Goal: Task Accomplishment & Management: Use online tool/utility

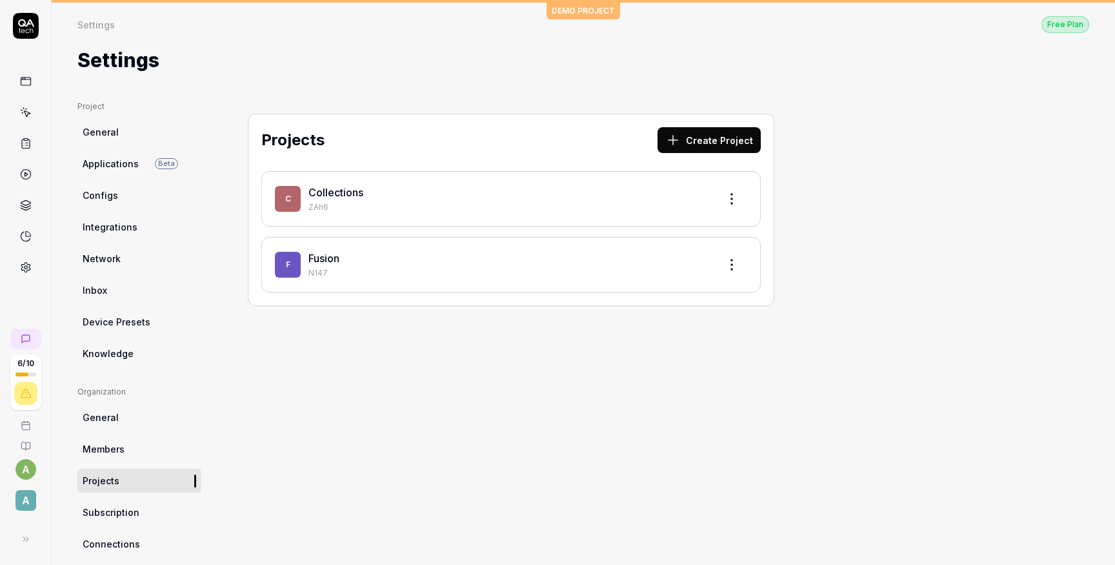
click at [310, 199] on div "Collections" at bounding box center [509, 192] width 400 height 15
click at [331, 256] on link "Fusion" at bounding box center [324, 258] width 31 height 13
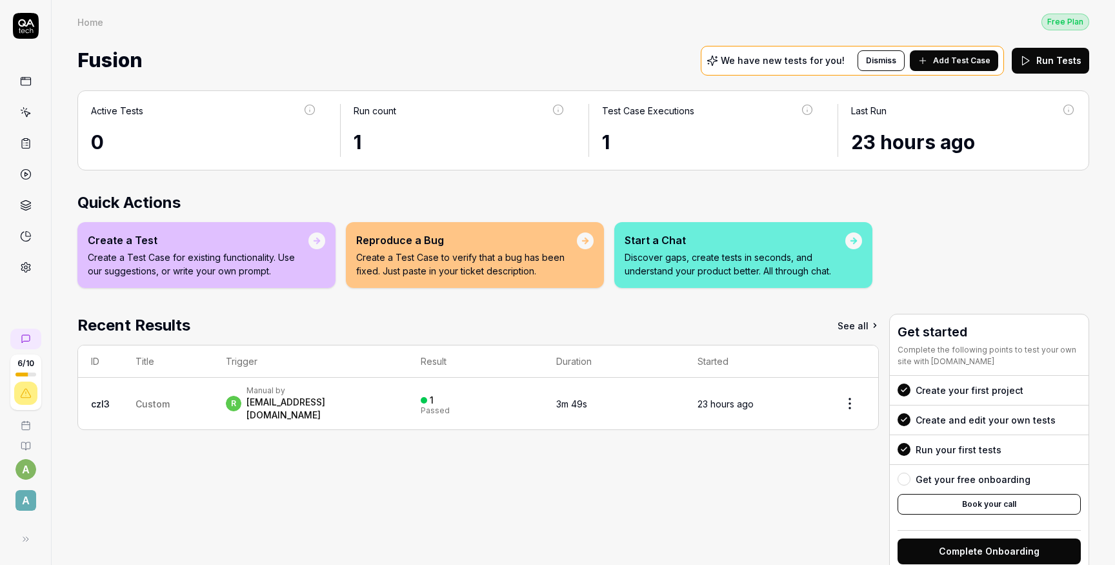
click at [200, 399] on td "Custom" at bounding box center [168, 404] width 90 height 52
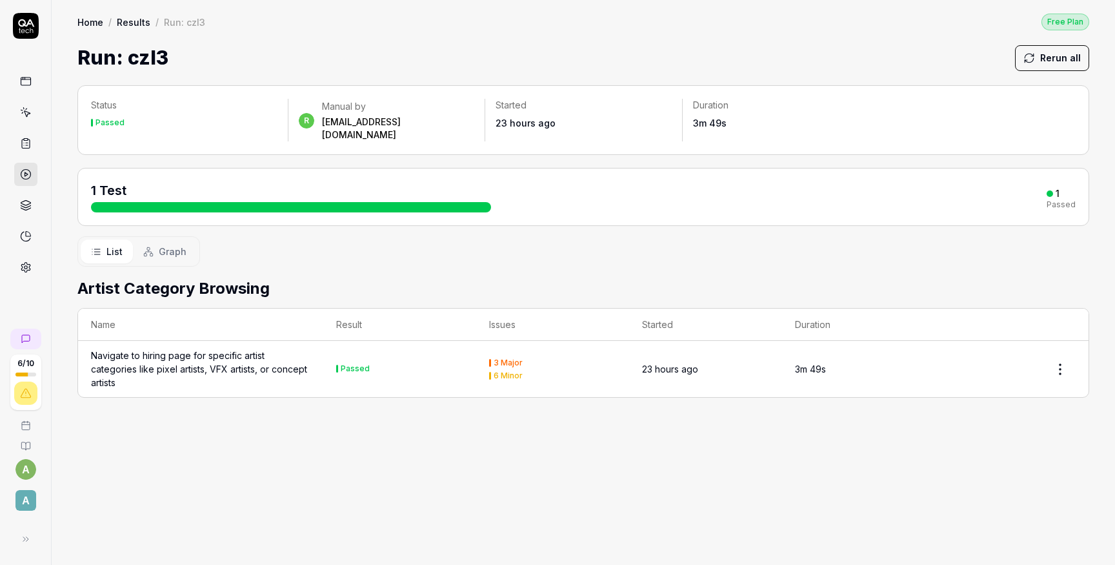
click at [269, 356] on div "Navigate to hiring page for specific artist categories like pixel artists, VFX …" at bounding box center [200, 369] width 219 height 41
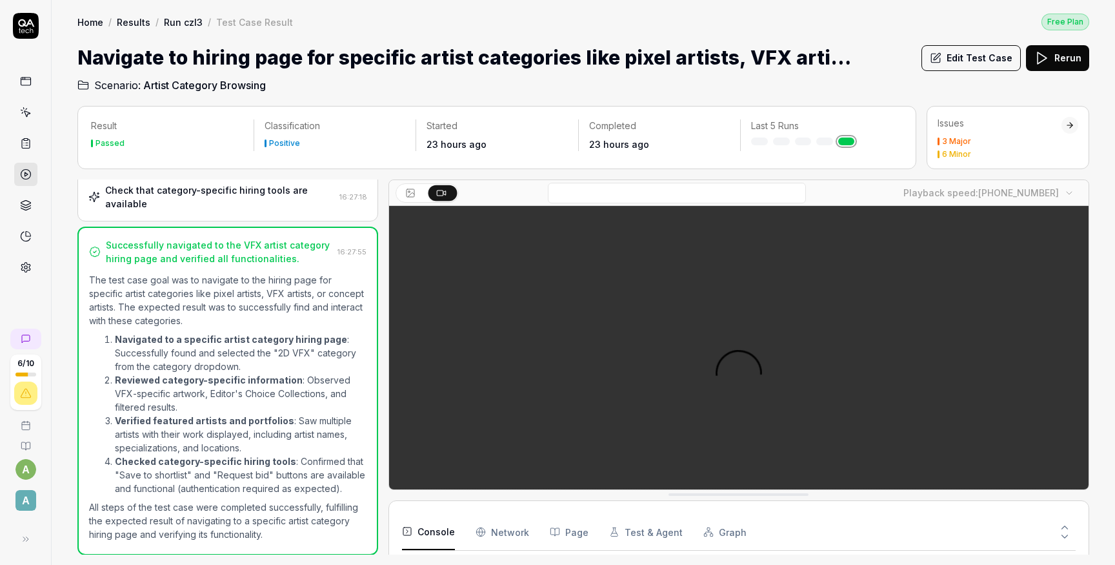
scroll to position [627, 0]
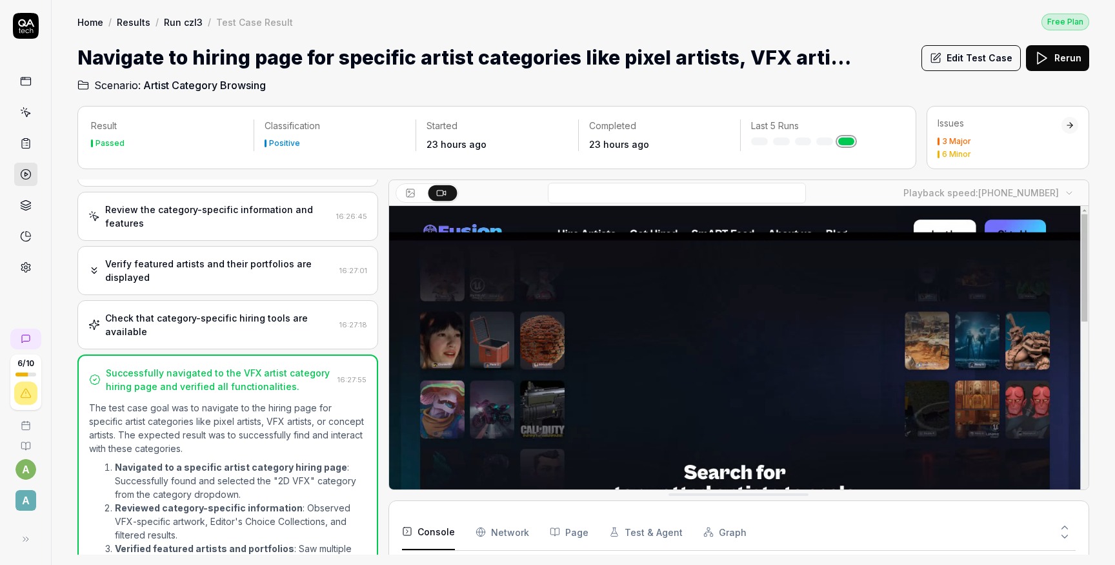
click at [249, 311] on div "Check that category-specific hiring tools are available" at bounding box center [219, 324] width 229 height 27
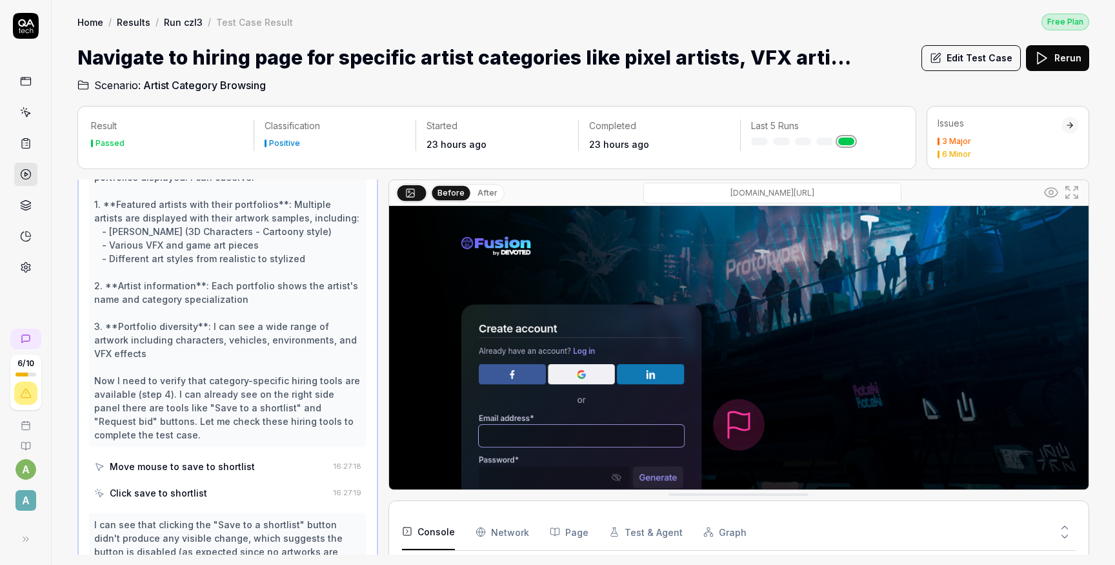
scroll to position [0, 0]
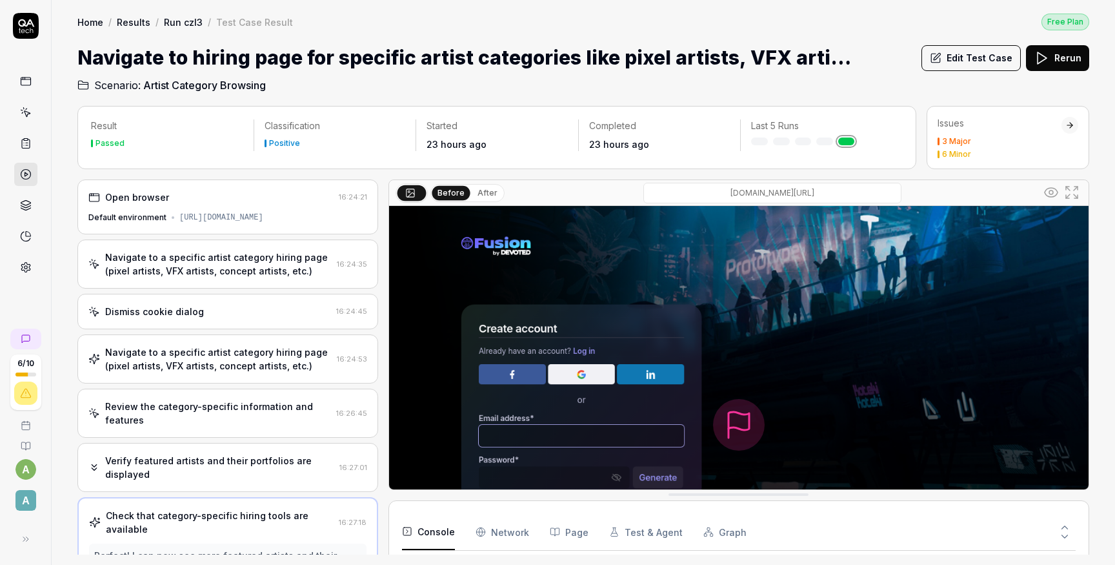
click at [243, 246] on div "Navigate to a specific artist category hiring page (pixel artists, VFX artists,…" at bounding box center [227, 263] width 301 height 49
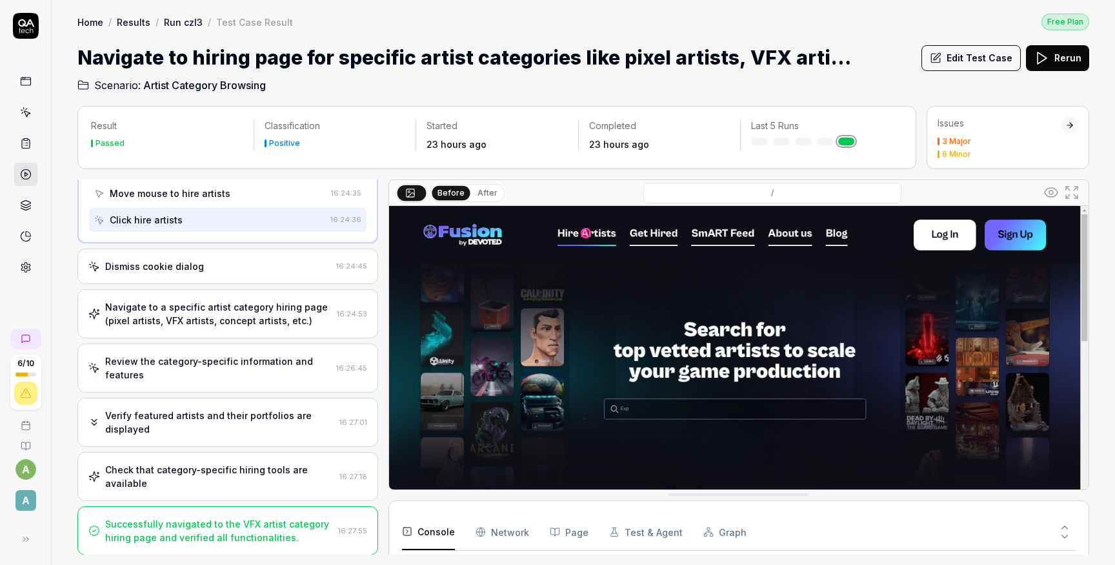
click at [228, 321] on div "Navigate to a specific artist category hiring page (pixel artists, VFX artists,…" at bounding box center [218, 313] width 227 height 27
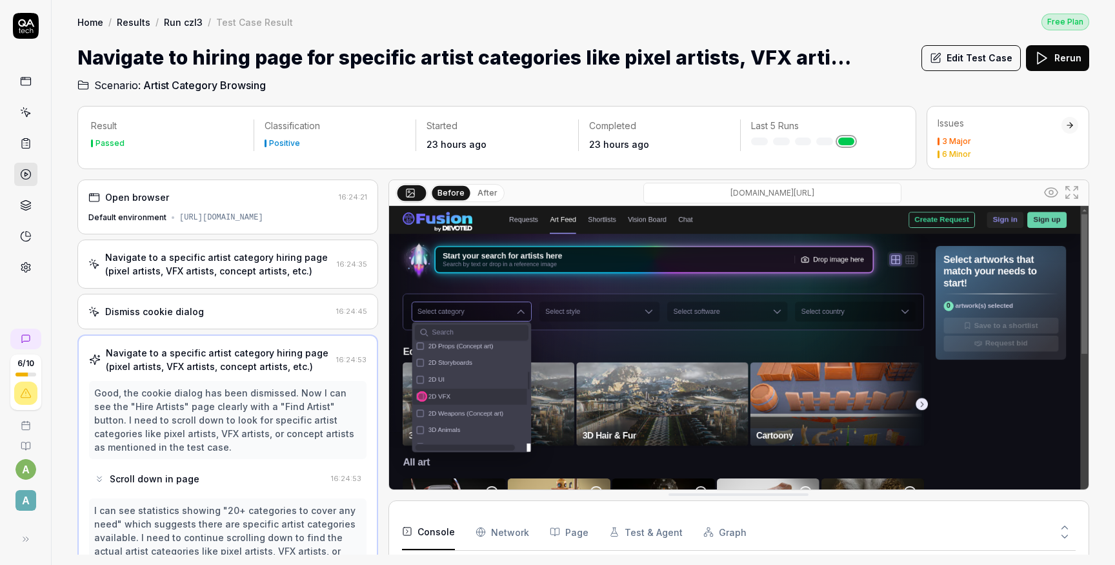
click at [190, 309] on div "Dismiss cookie dialog" at bounding box center [154, 312] width 99 height 14
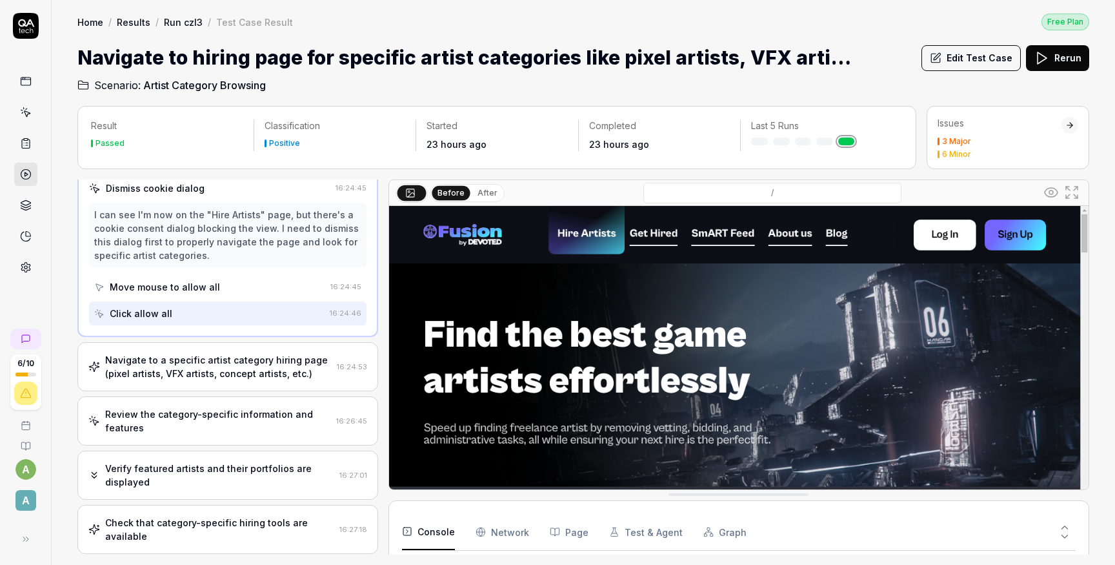
click at [192, 368] on div "Navigate to a specific artist category hiring page (pixel artists, VFX artists,…" at bounding box center [218, 366] width 227 height 27
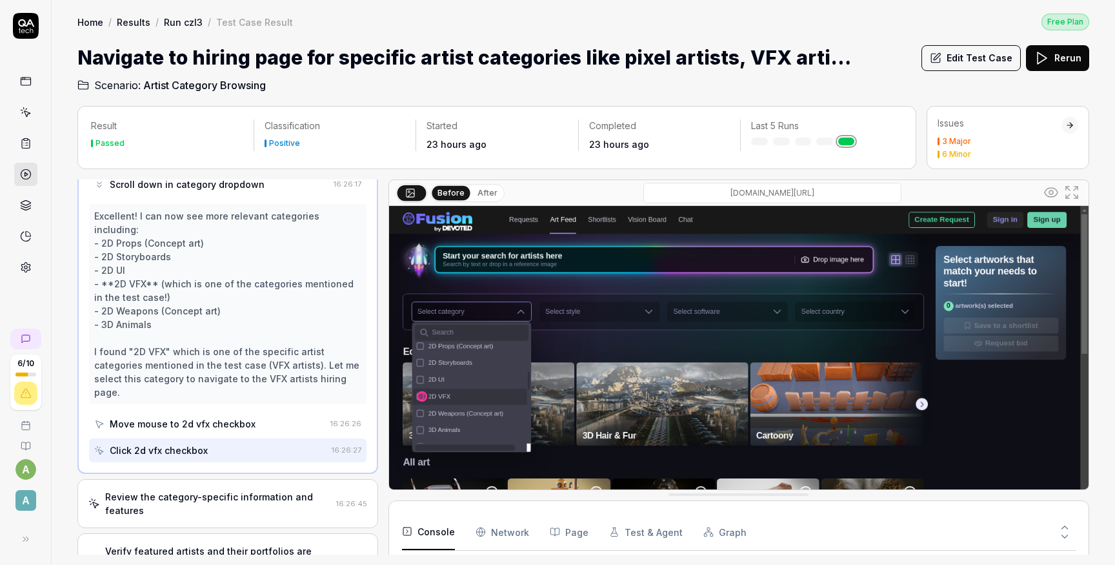
scroll to position [1742, 0]
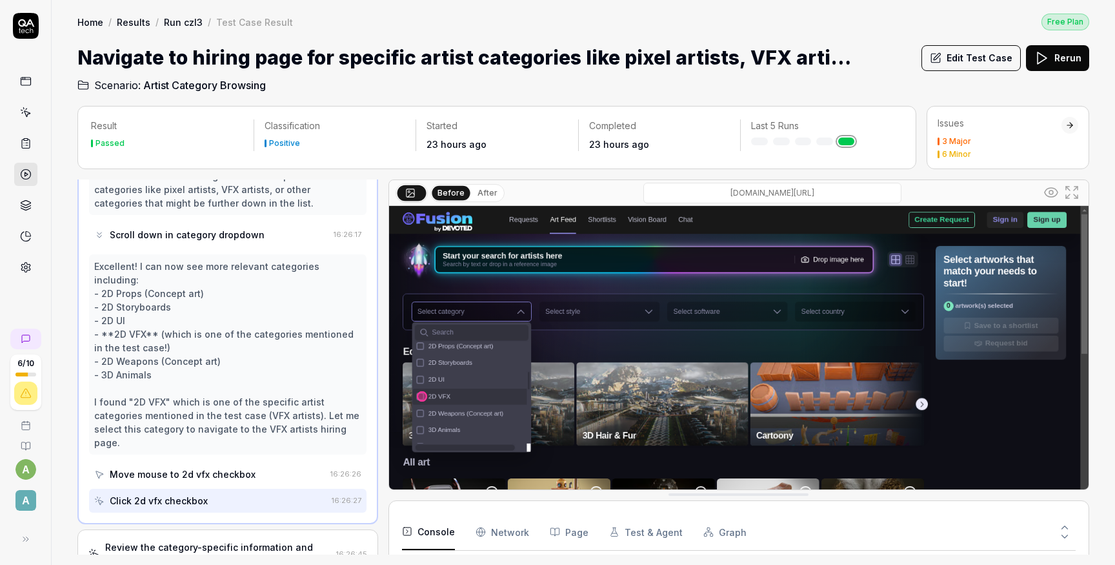
click at [186, 19] on link "Run czl3" at bounding box center [183, 21] width 39 height 13
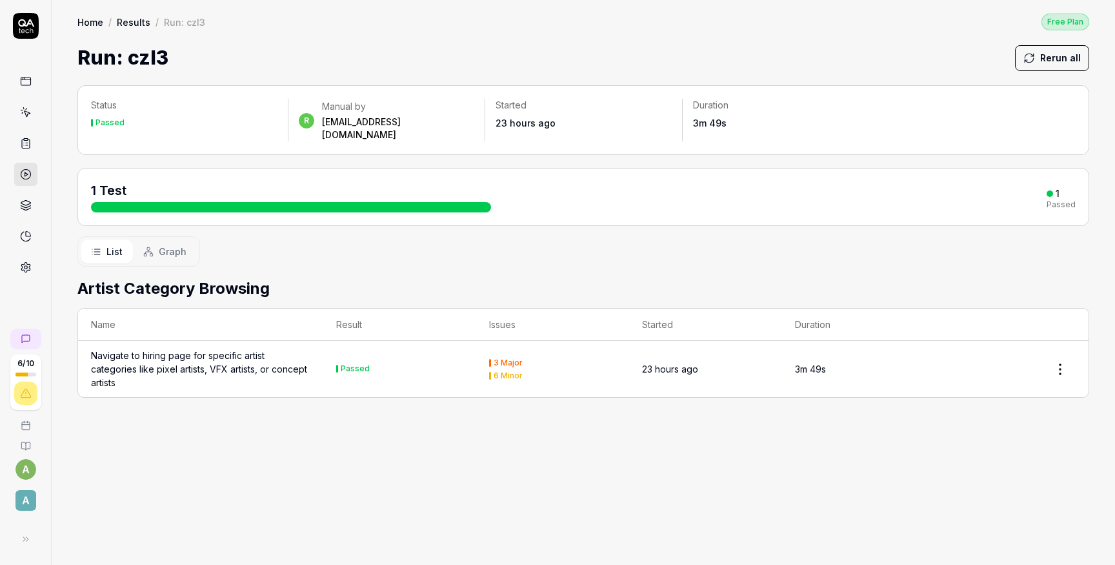
click at [132, 23] on link "Results" at bounding box center [134, 21] width 34 height 13
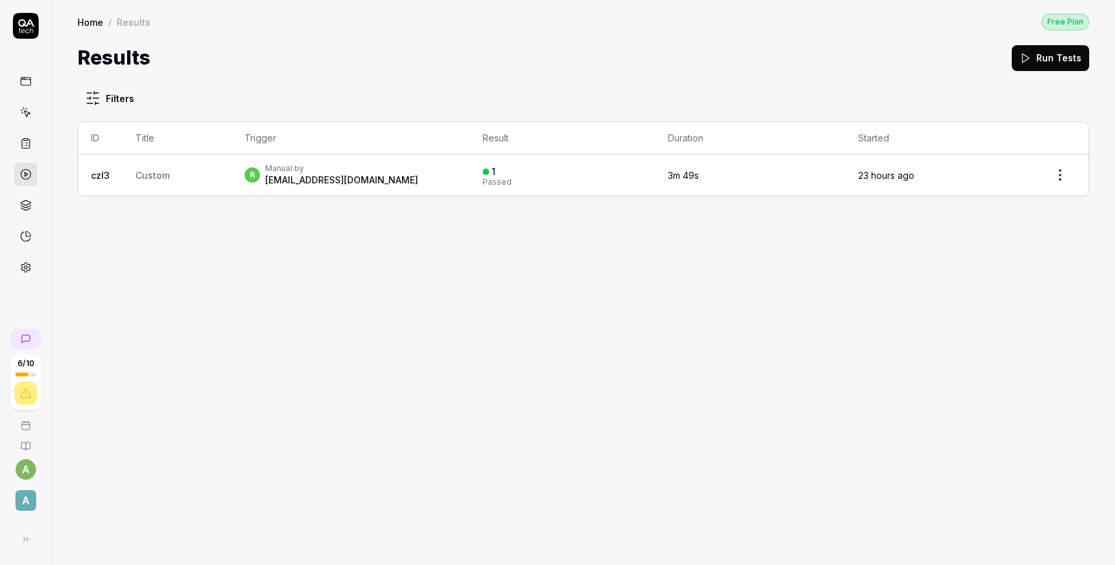
click at [26, 79] on icon at bounding box center [26, 82] width 12 height 12
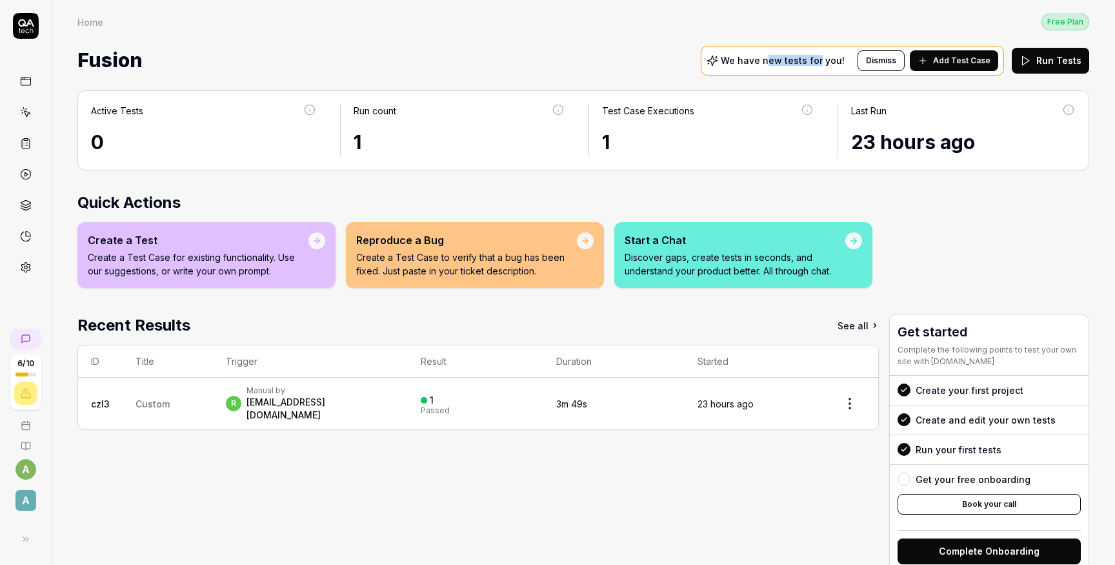
drag, startPoint x: 777, startPoint y: 63, endPoint x: 829, endPoint y: 64, distance: 52.3
click at [829, 64] on p "We have new tests for you!" at bounding box center [783, 60] width 124 height 9
click at [27, 79] on icon at bounding box center [26, 79] width 10 height 0
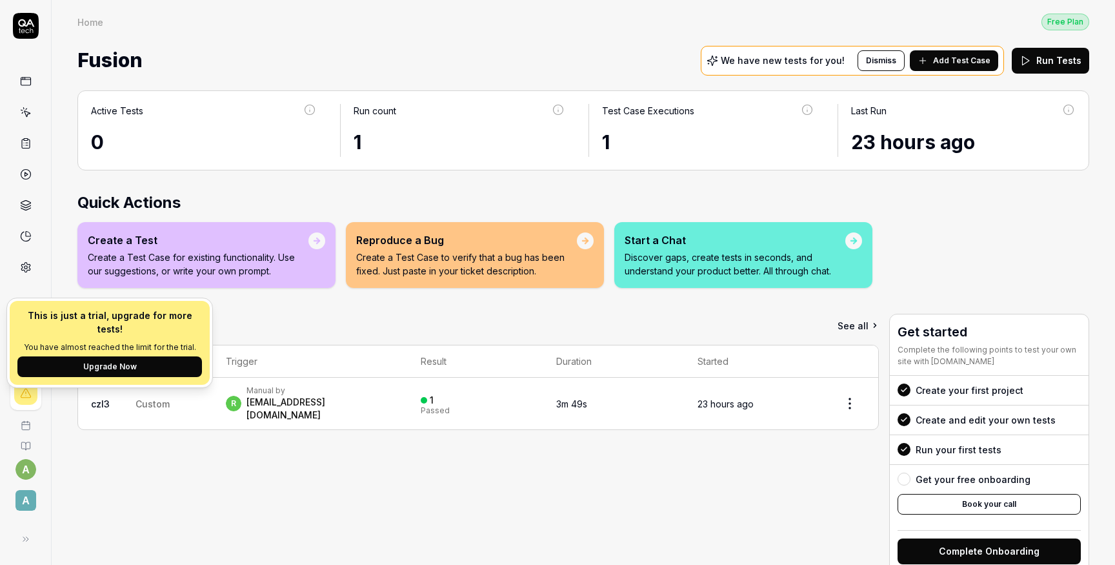
click at [29, 369] on div "This is just a trial, upgrade for more tests! You have almost reached the limit…" at bounding box center [110, 343] width 200 height 84
click at [81, 404] on td "czl3" at bounding box center [100, 404] width 45 height 52
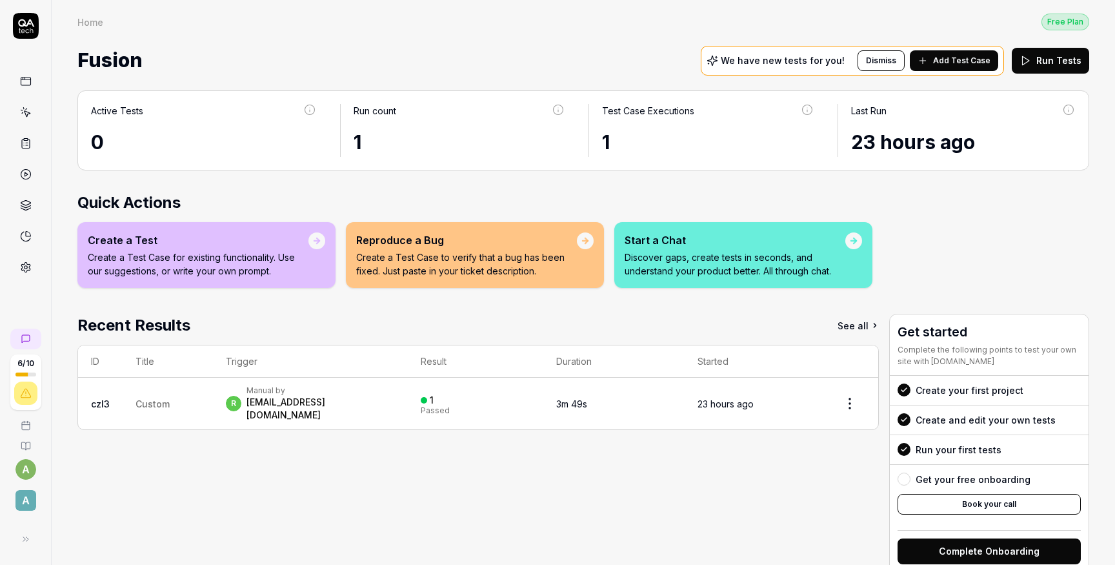
click at [26, 377] on div "6 / 10" at bounding box center [25, 382] width 31 height 56
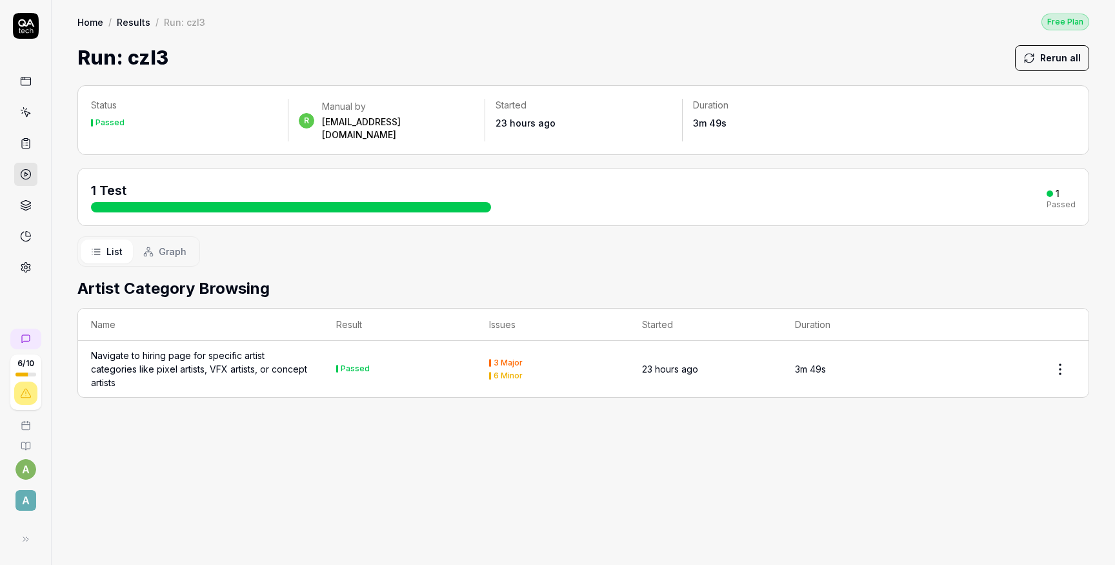
click at [26, 372] on div at bounding box center [17, 374] width 21 height 4
click at [31, 387] on div at bounding box center [25, 392] width 23 height 23
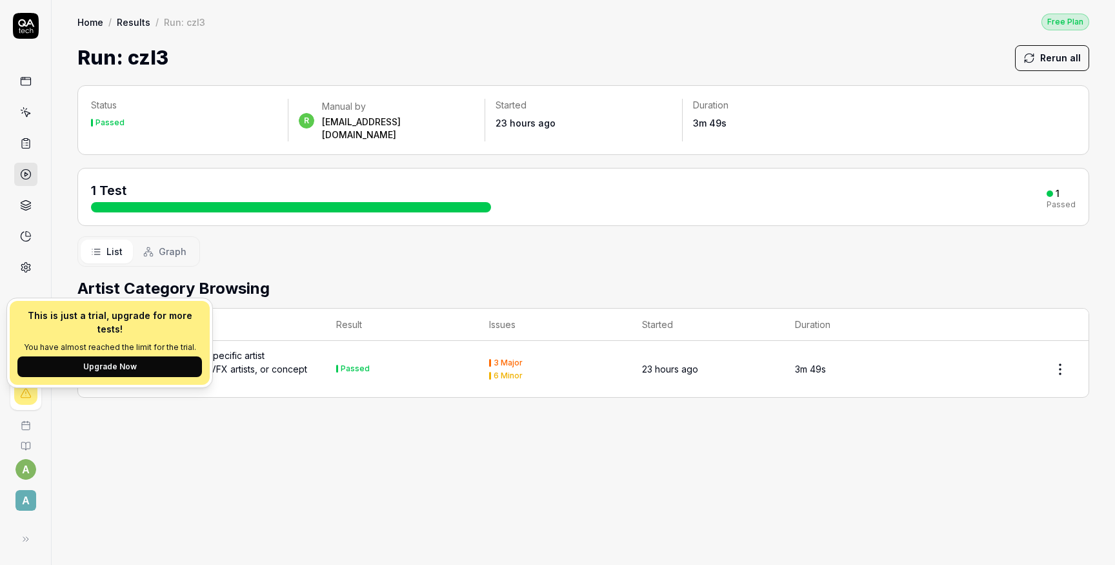
click at [67, 209] on div "Status Passed r Manual by [EMAIL_ADDRESS][DOMAIN_NAME] Started 23 hours ago Dur…" at bounding box center [584, 318] width 1064 height 493
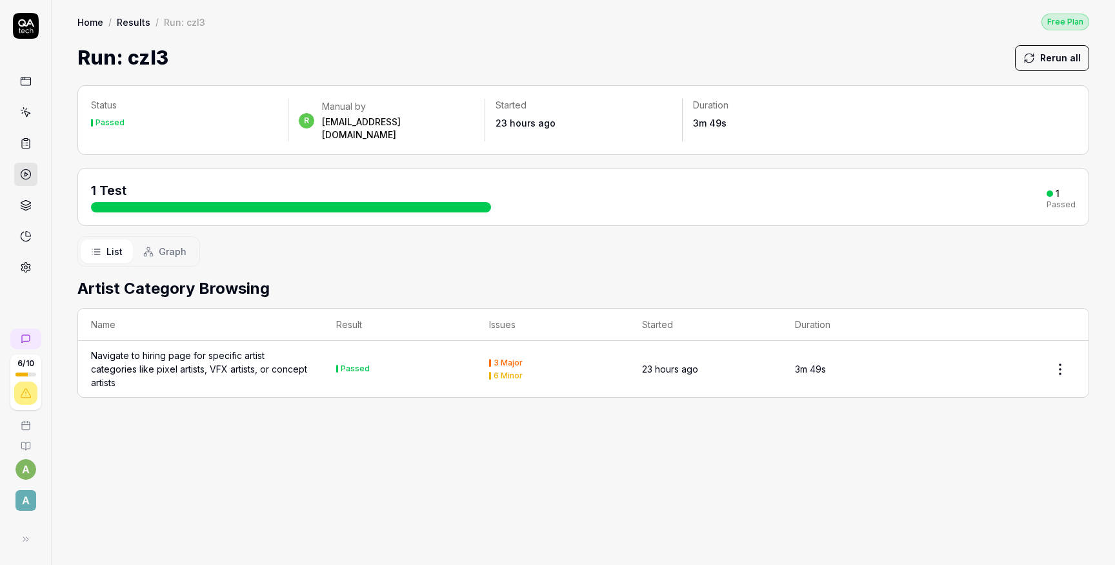
click at [19, 197] on link at bounding box center [25, 205] width 23 height 23
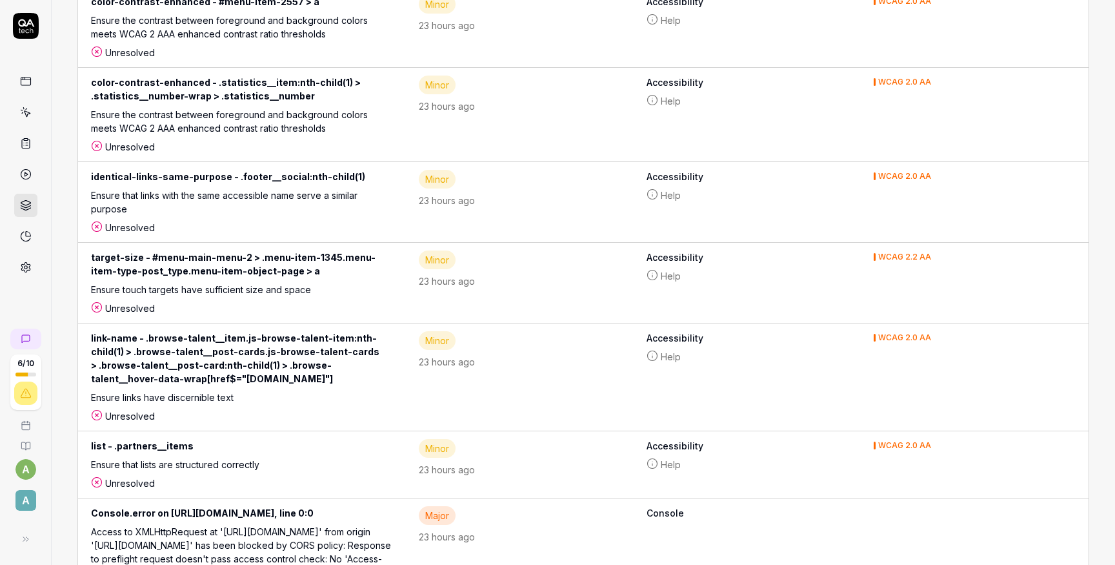
scroll to position [511, 0]
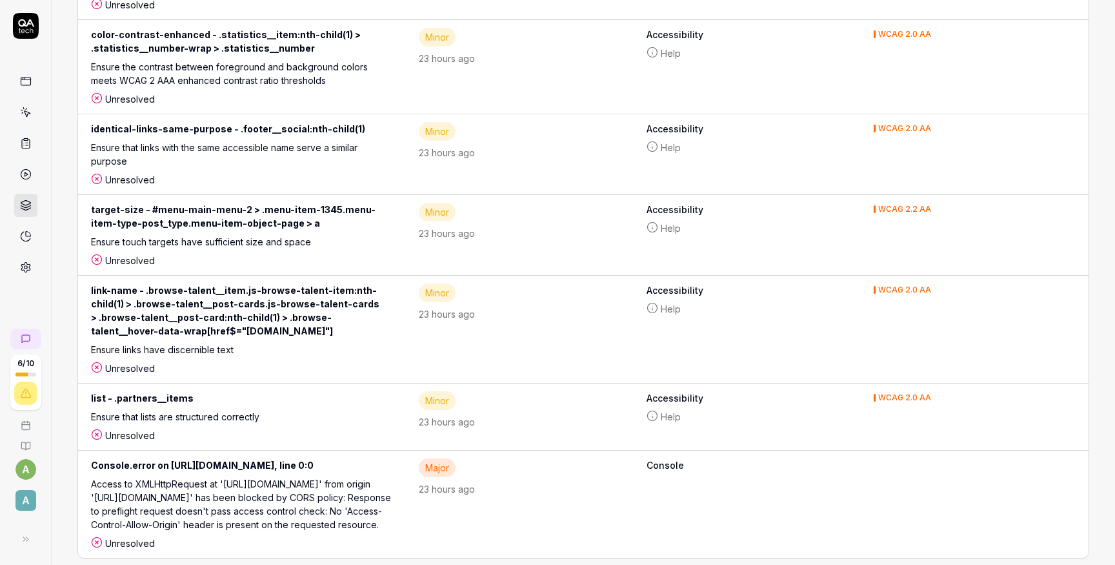
click at [25, 134] on link at bounding box center [25, 143] width 23 height 23
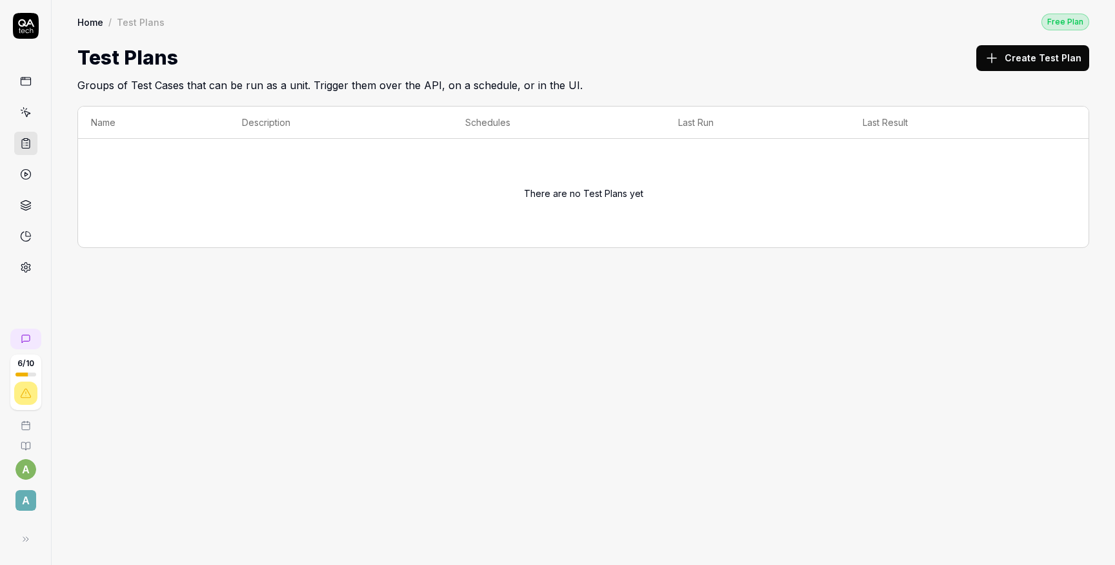
click at [30, 118] on link at bounding box center [25, 112] width 23 height 23
